Goal: Task Accomplishment & Management: Manage account settings

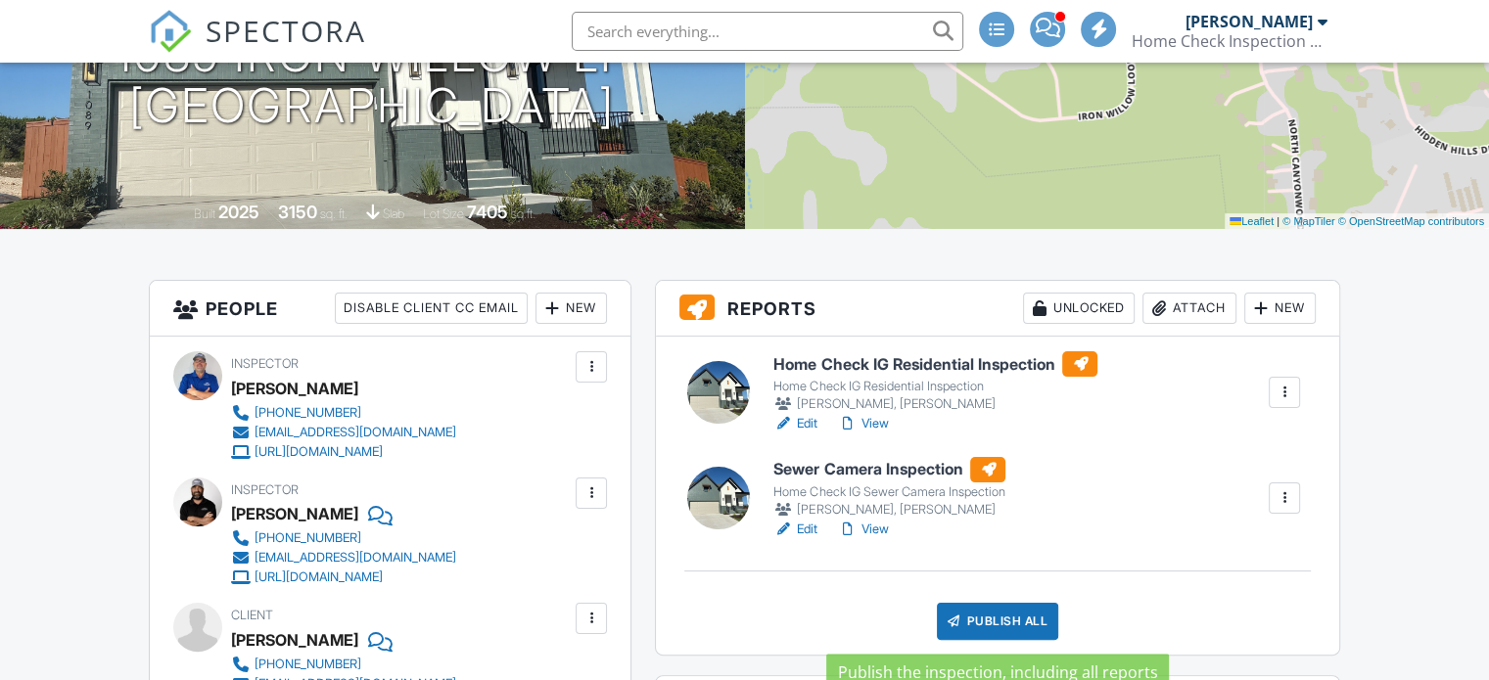
click at [1001, 624] on div "Publish All" at bounding box center [998, 621] width 122 height 37
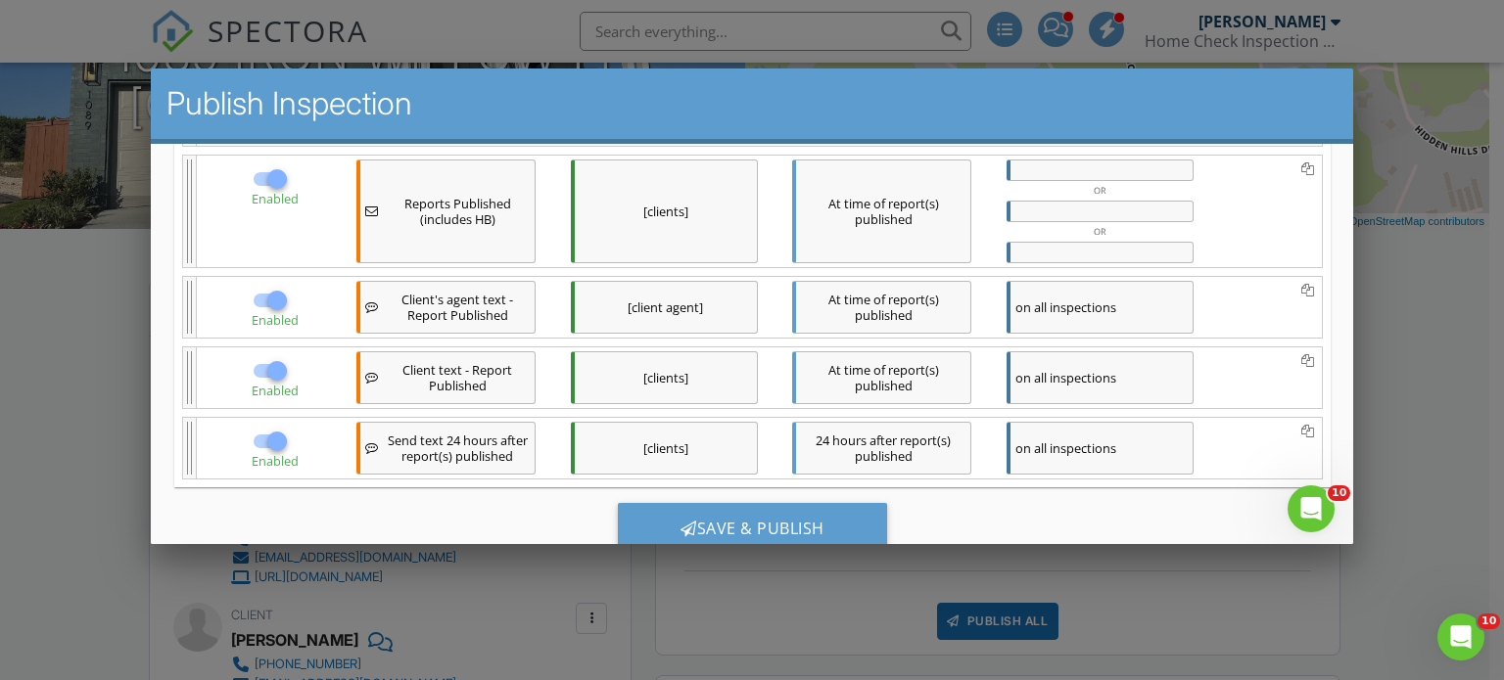
scroll to position [533, 0]
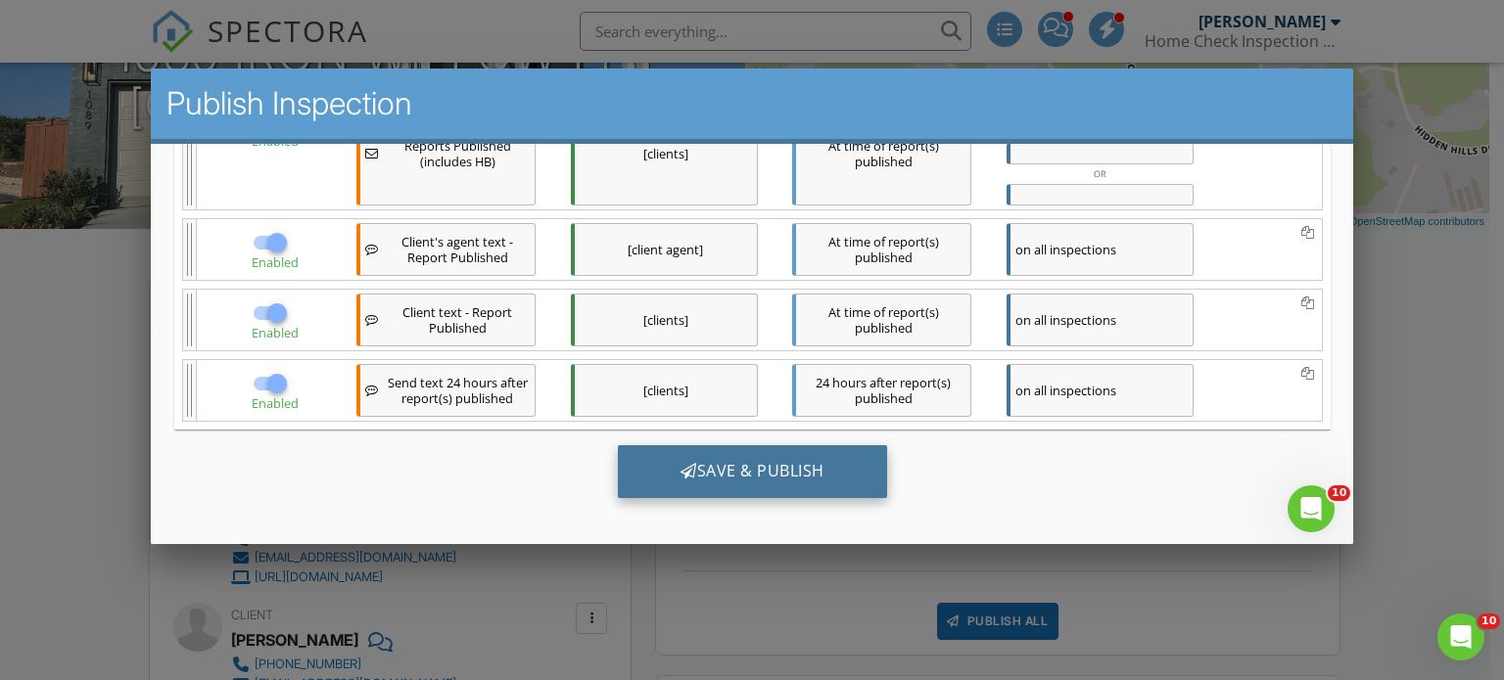
drag, startPoint x: 789, startPoint y: 467, endPoint x: 777, endPoint y: 462, distance: 12.7
click at [779, 464] on div "Save & Publish" at bounding box center [751, 470] width 269 height 53
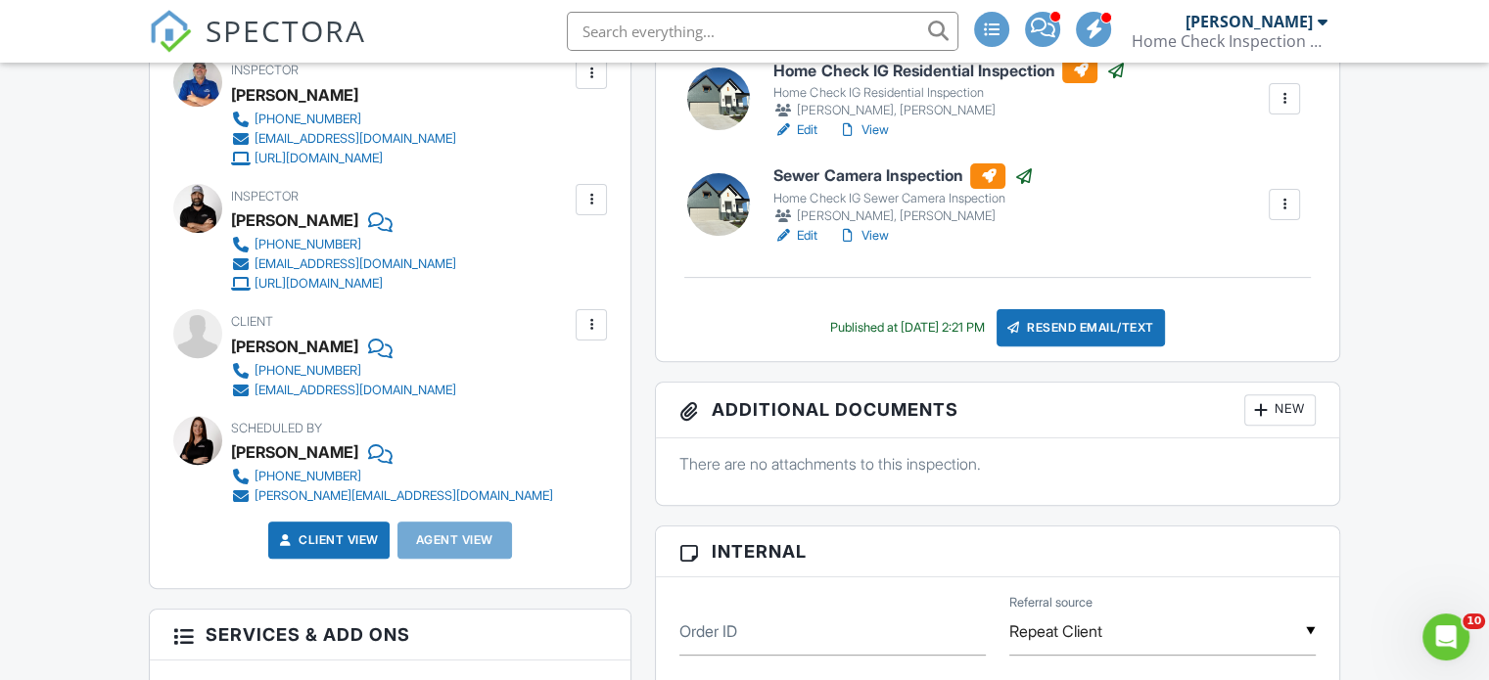
scroll to position [392, 0]
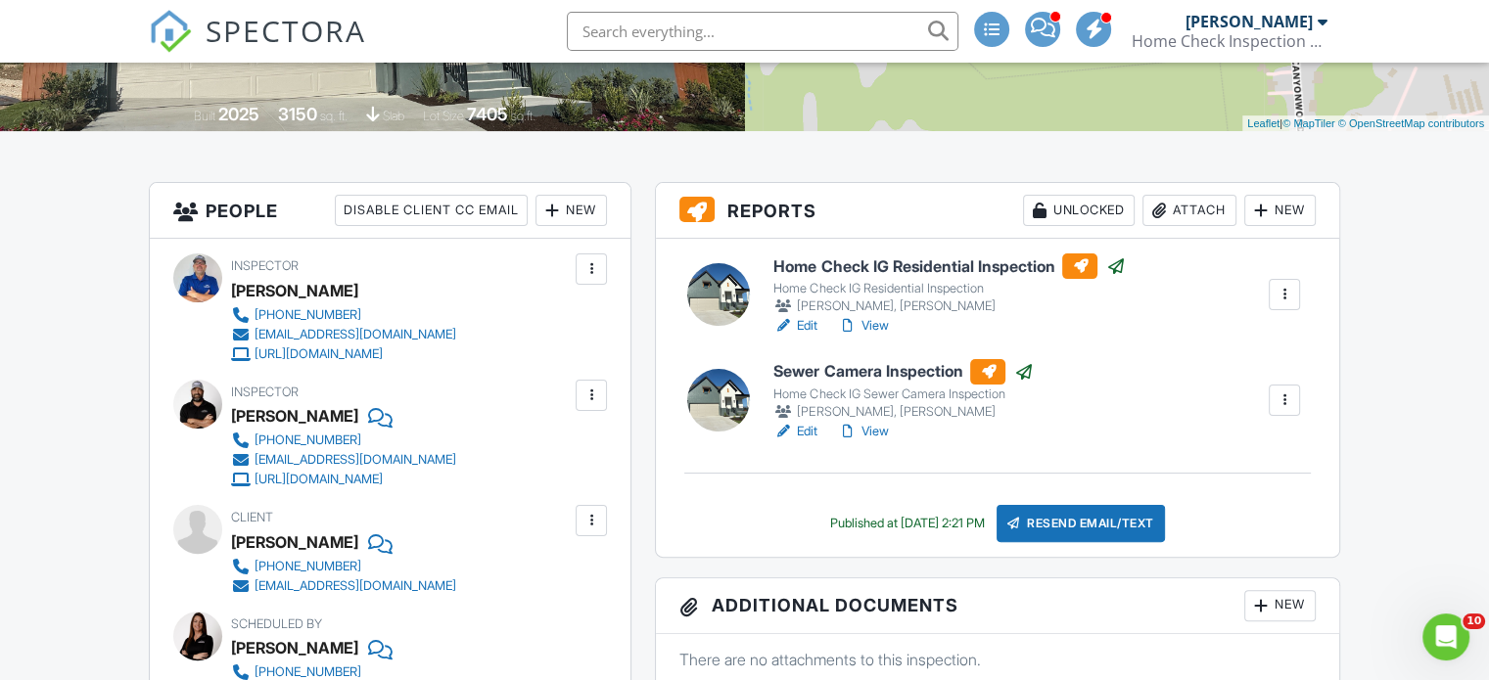
click at [877, 323] on link "View" at bounding box center [862, 326] width 51 height 20
